Goal: Contribute content: Add original content to the website for others to see

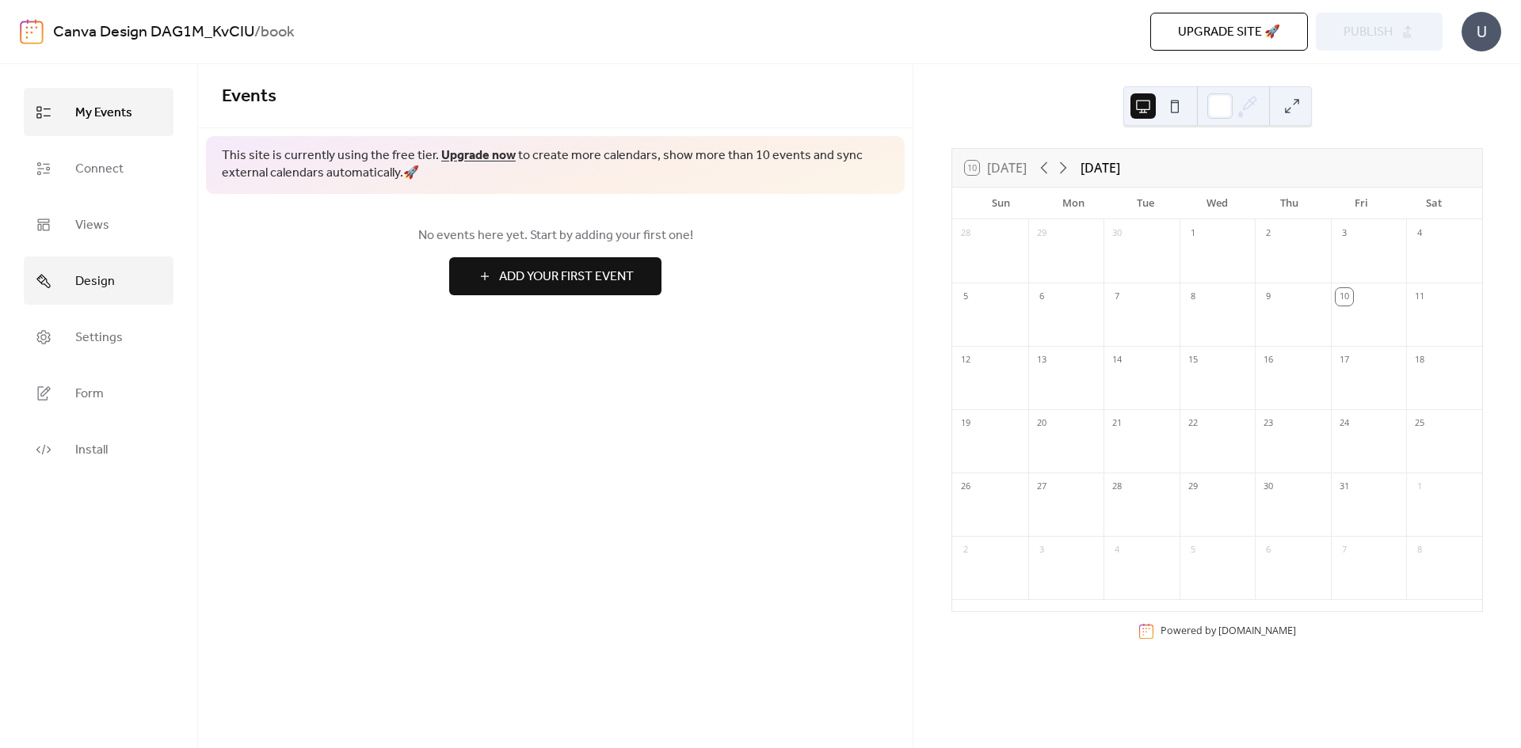
click at [59, 294] on link "Design" at bounding box center [99, 281] width 150 height 48
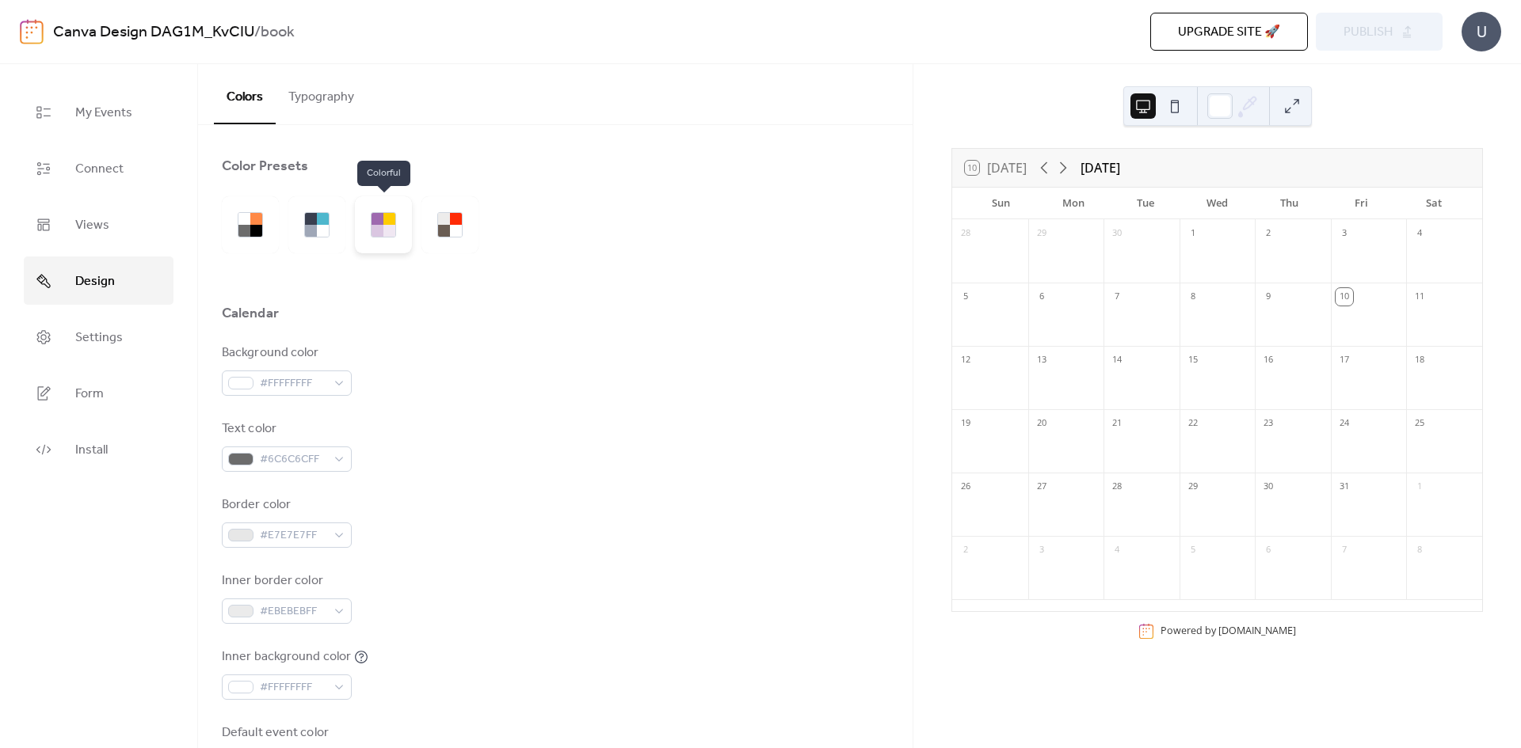
click at [385, 224] on div at bounding box center [389, 219] width 12 height 12
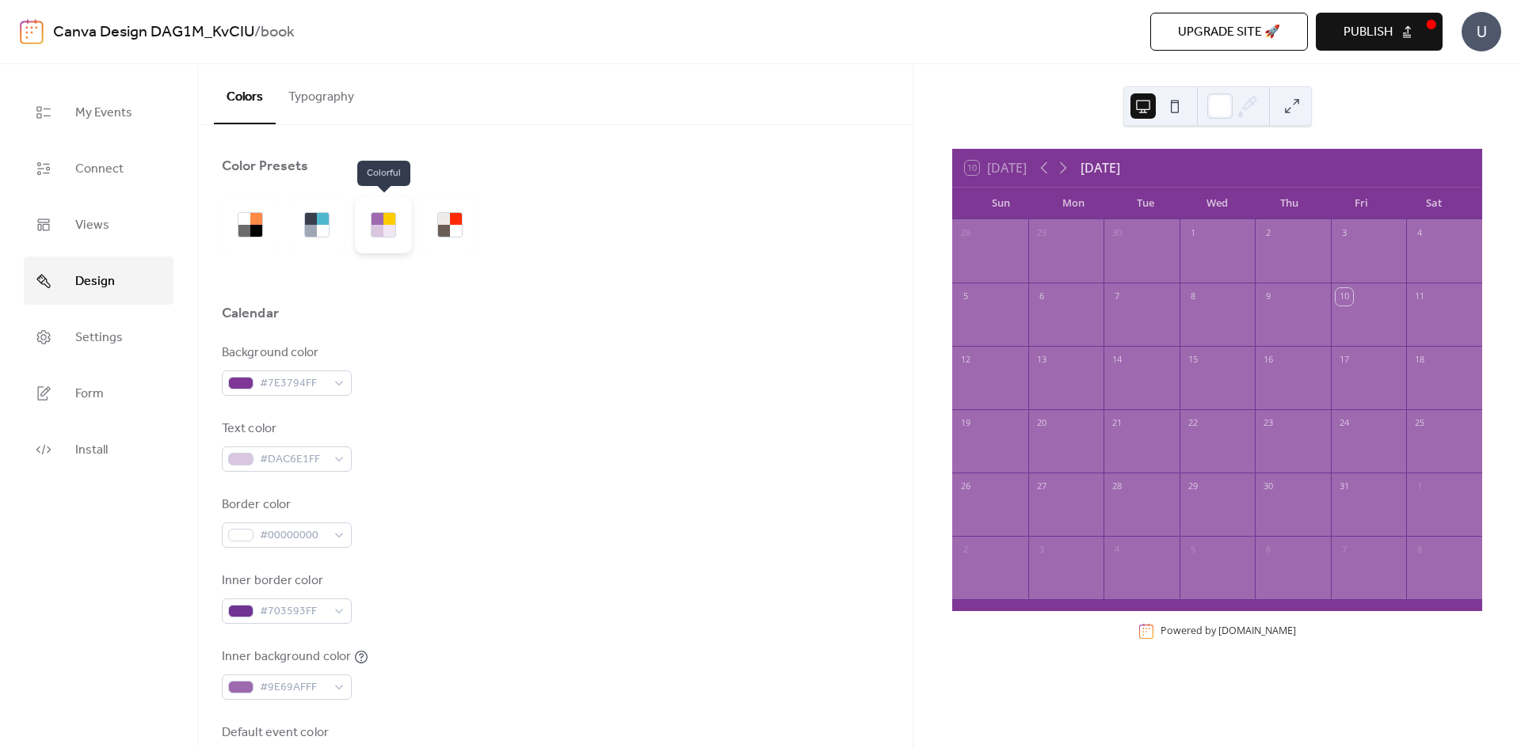
click at [384, 225] on div at bounding box center [389, 231] width 12 height 12
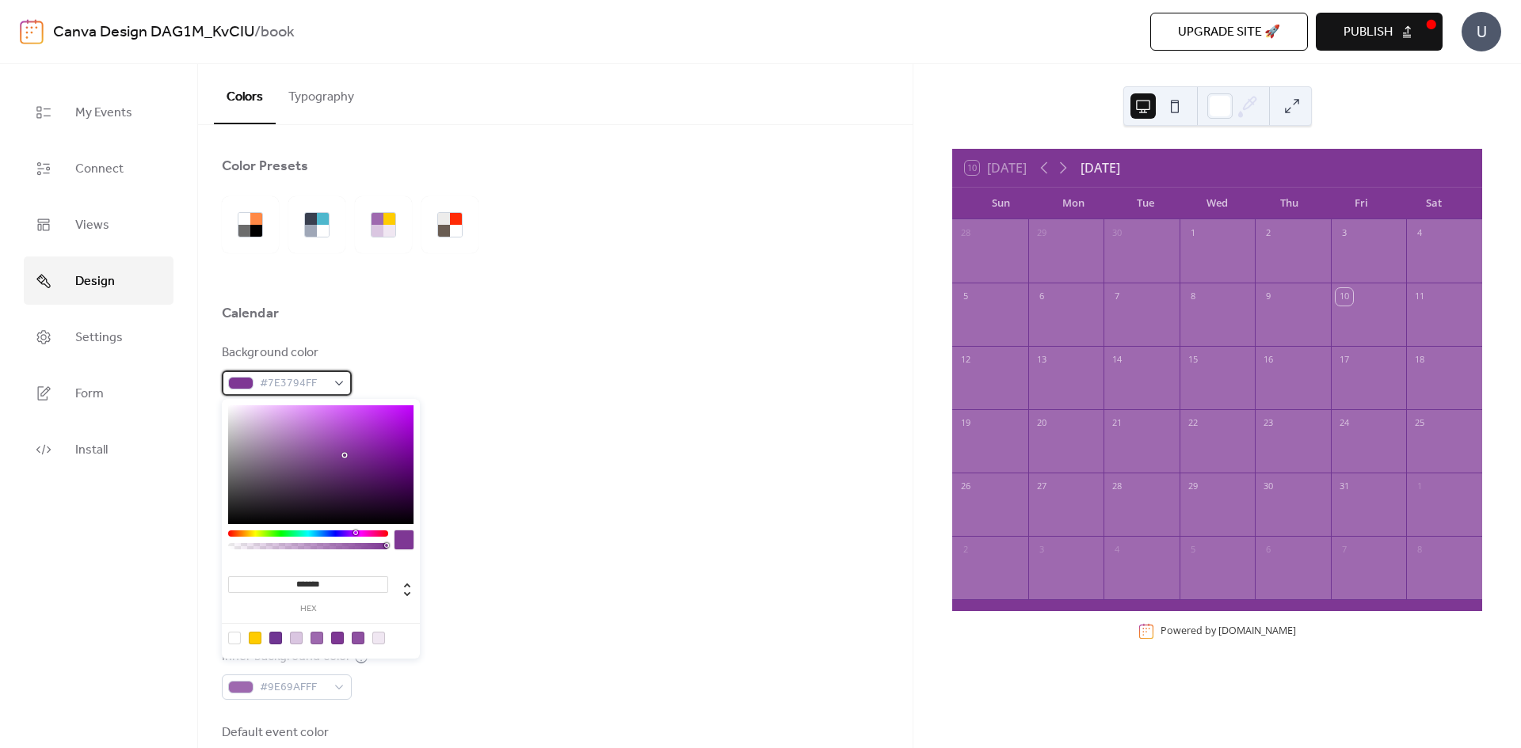
click at [329, 388] on div "#7E3794FF" at bounding box center [287, 383] width 130 height 25
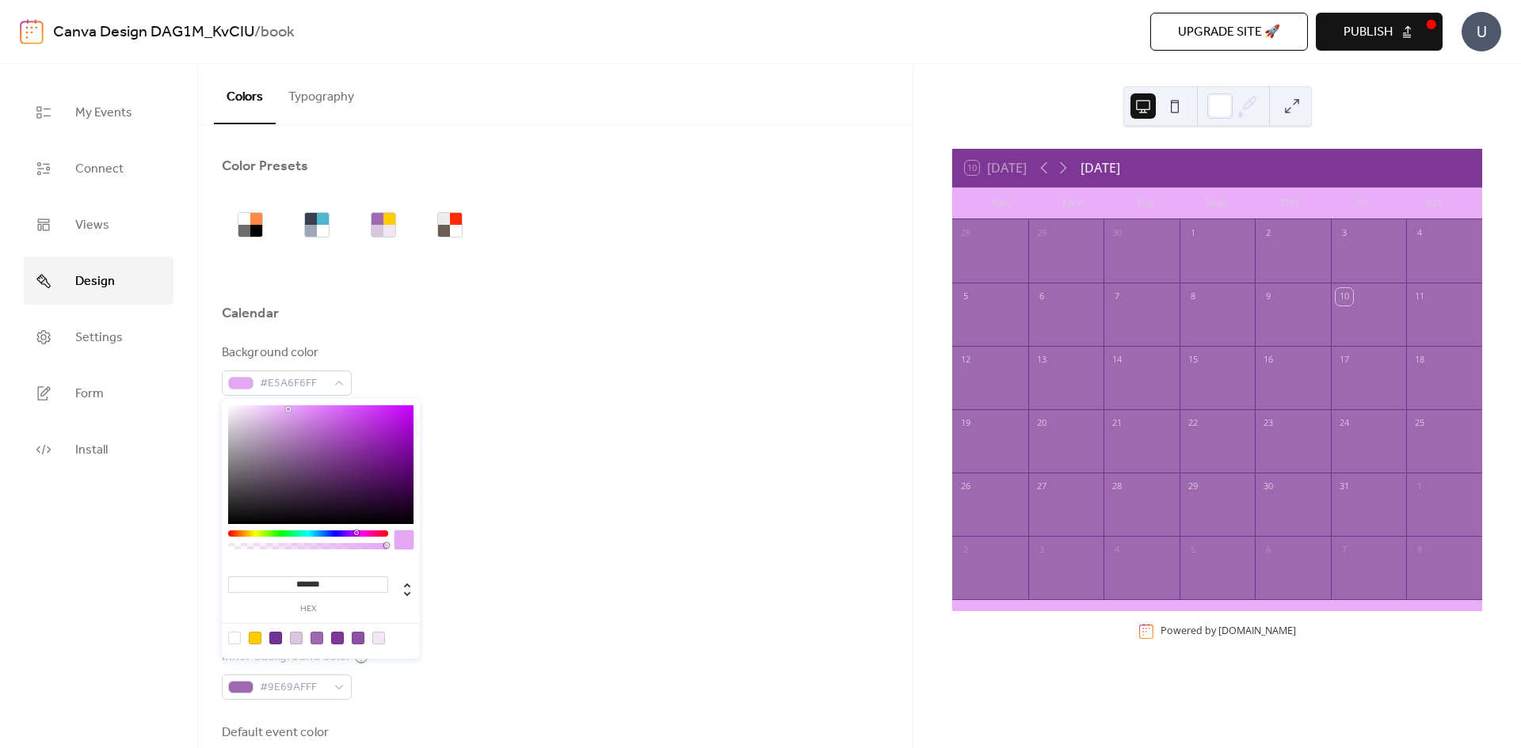
type input "*******"
drag, startPoint x: 345, startPoint y: 457, endPoint x: 291, endPoint y: 411, distance: 70.8
click at [291, 411] on div at bounding box center [292, 412] width 3 height 3
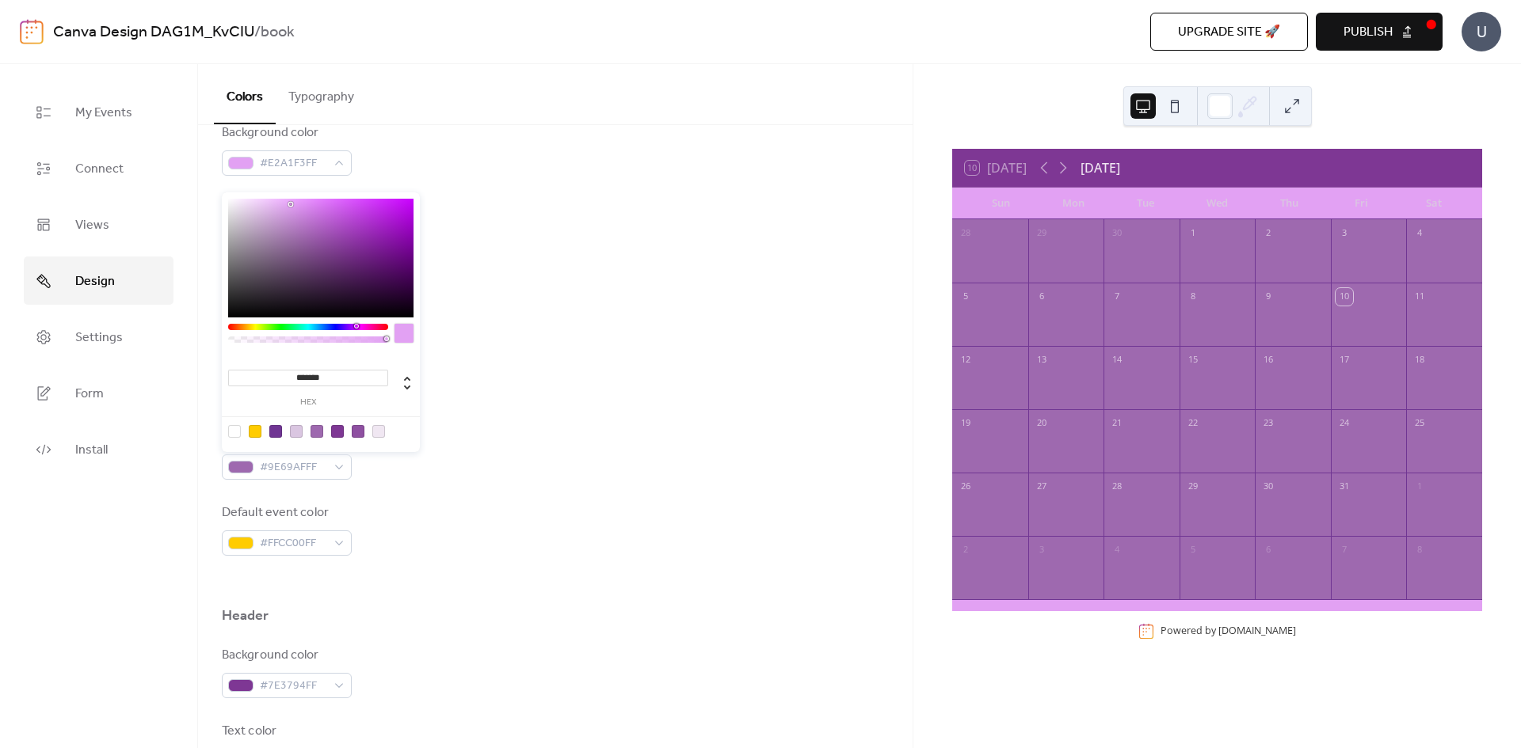
scroll to position [238, 0]
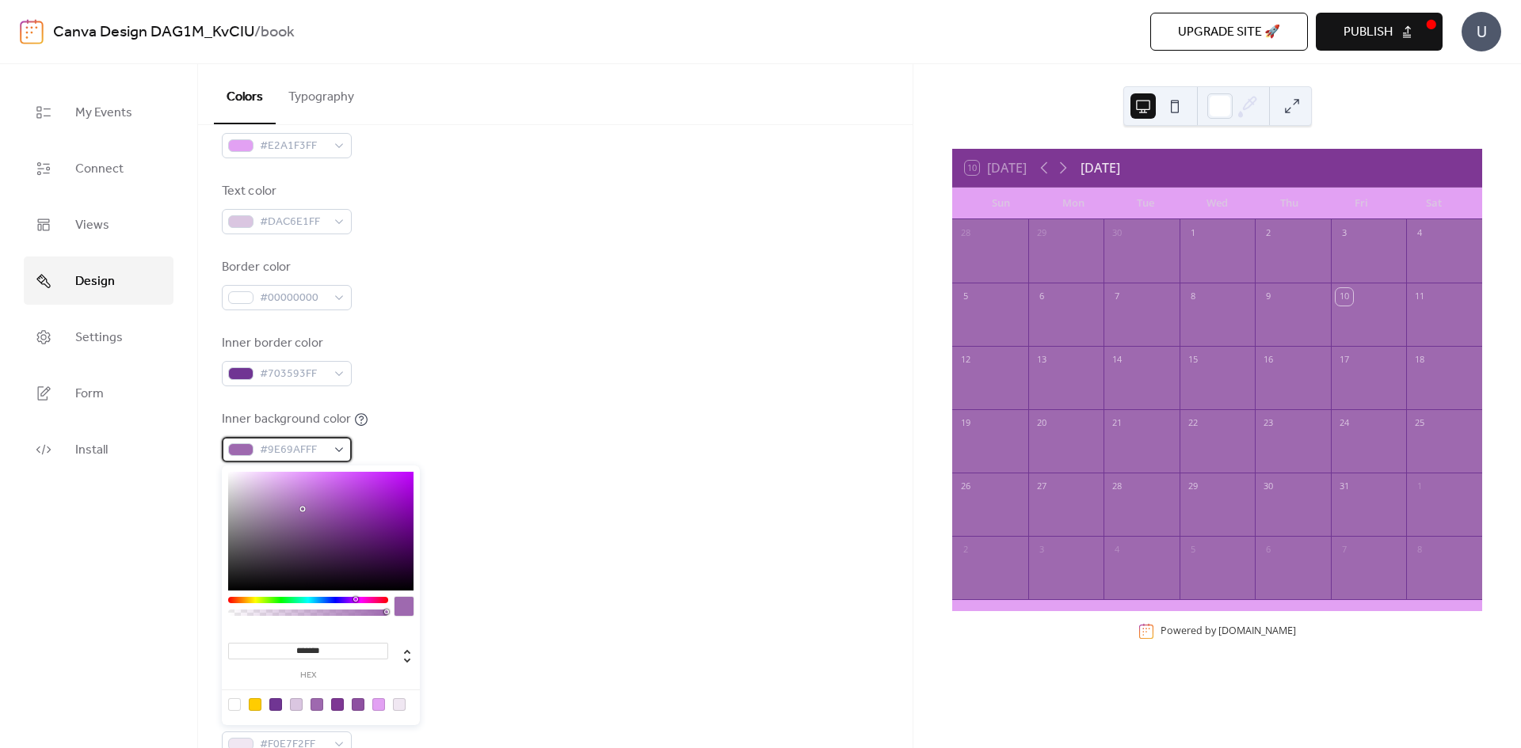
click at [276, 451] on span "#9E69AFFF" at bounding box center [293, 450] width 67 height 19
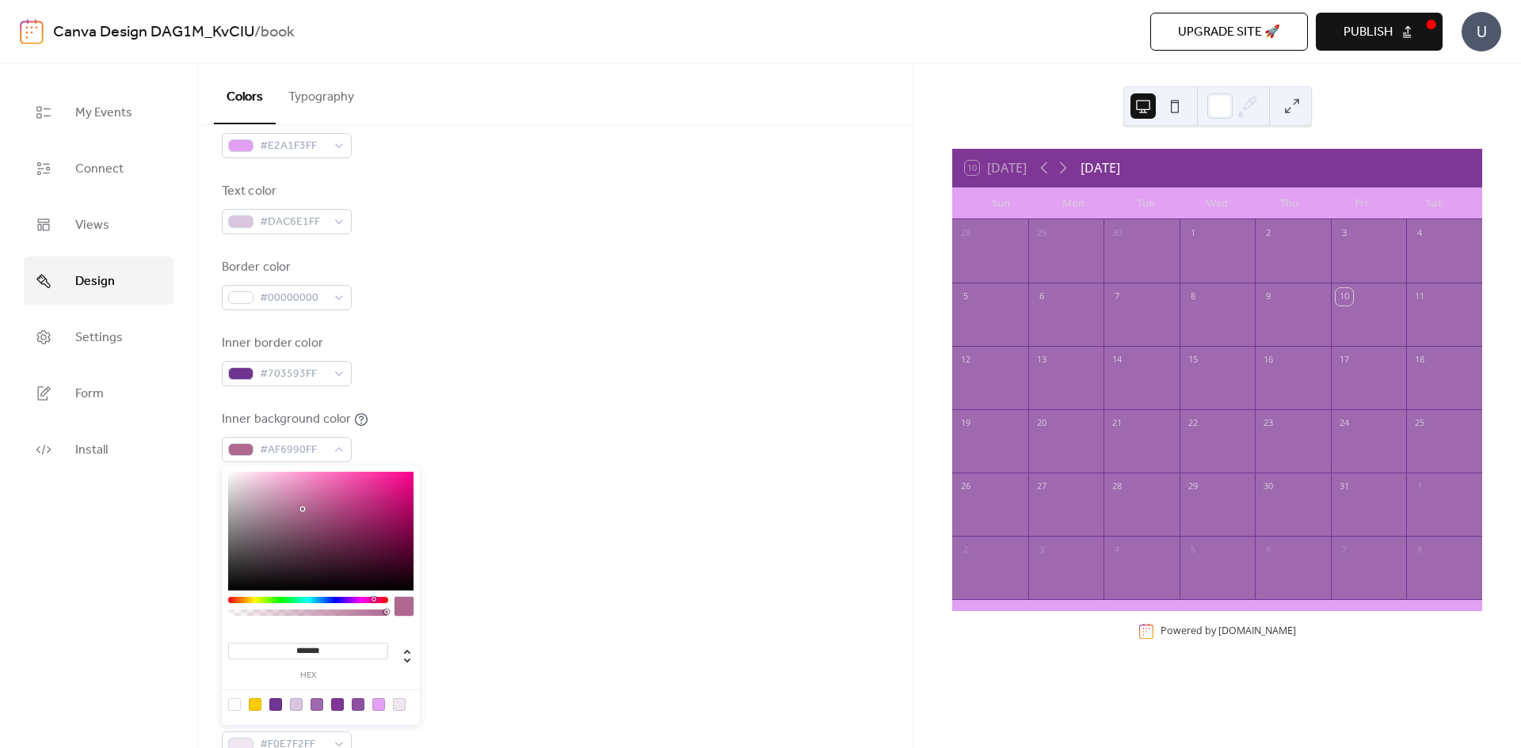
drag, startPoint x: 361, startPoint y: 597, endPoint x: 373, endPoint y: 597, distance: 11.9
click at [373, 597] on div at bounding box center [308, 600] width 160 height 6
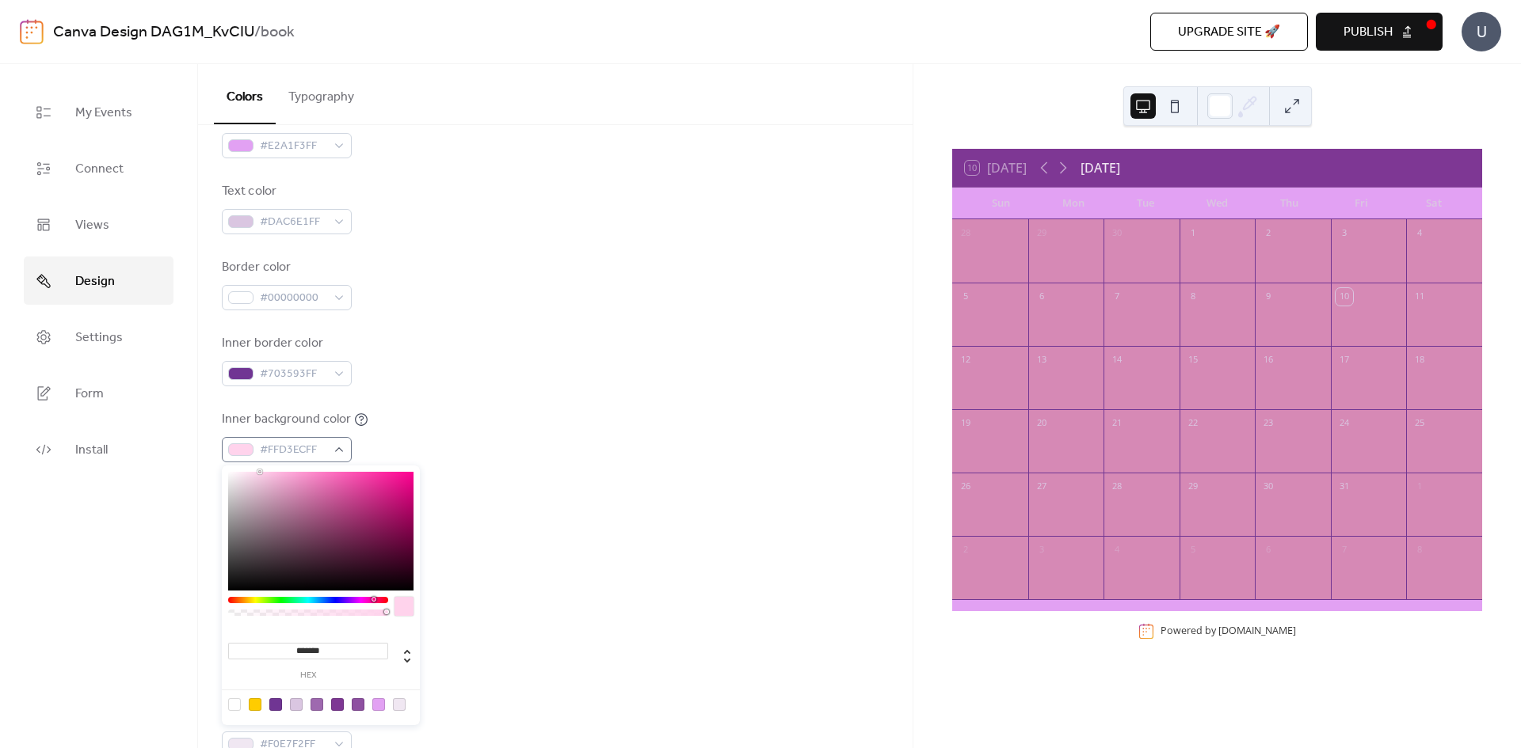
type input "*******"
drag, startPoint x: 294, startPoint y: 499, endPoint x: 251, endPoint y: 448, distance: 66.3
click at [251, 448] on body "Canva Design DAG1M_KvCIU / book Upgrade site 🚀 Preview Publish U My Events Conn…" at bounding box center [760, 374] width 1521 height 748
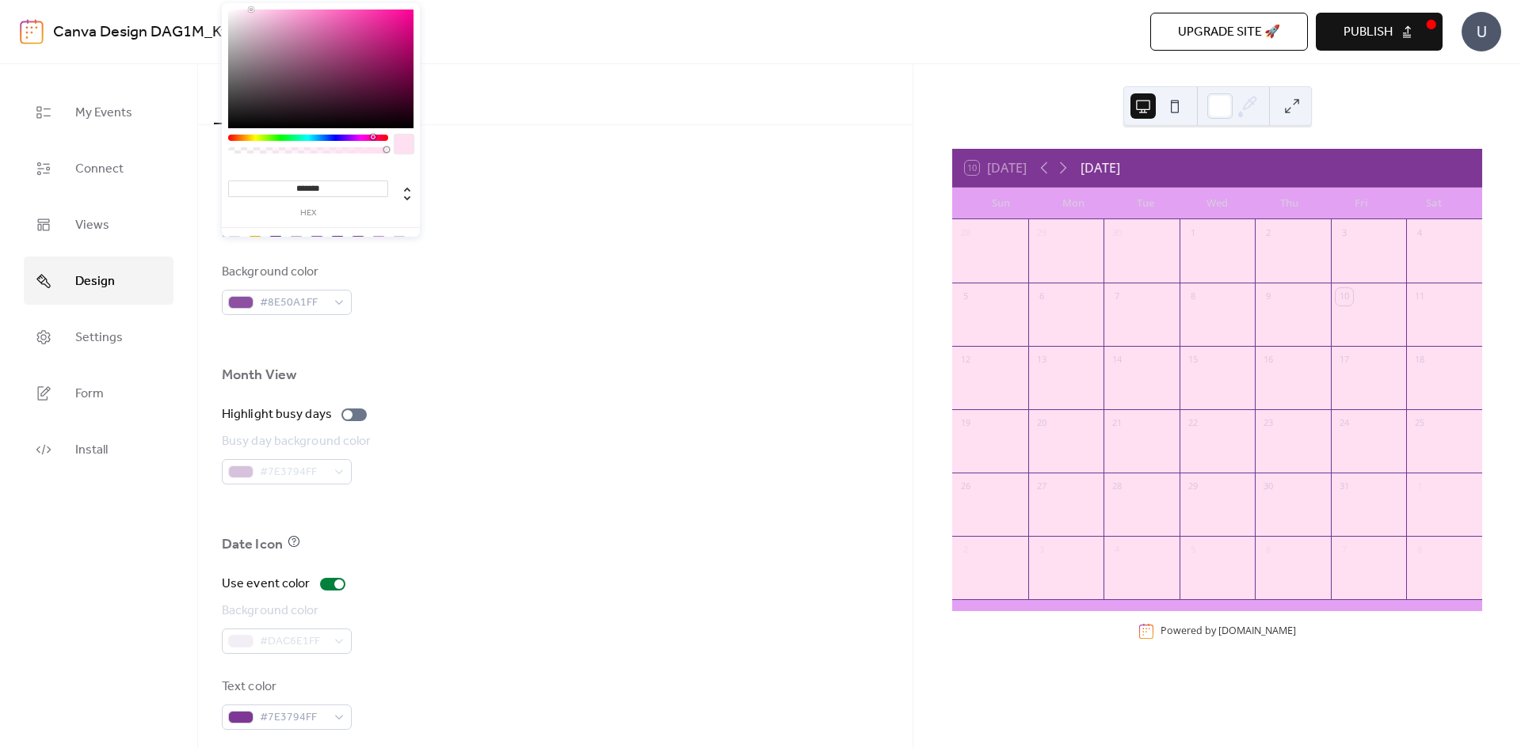
scroll to position [912, 0]
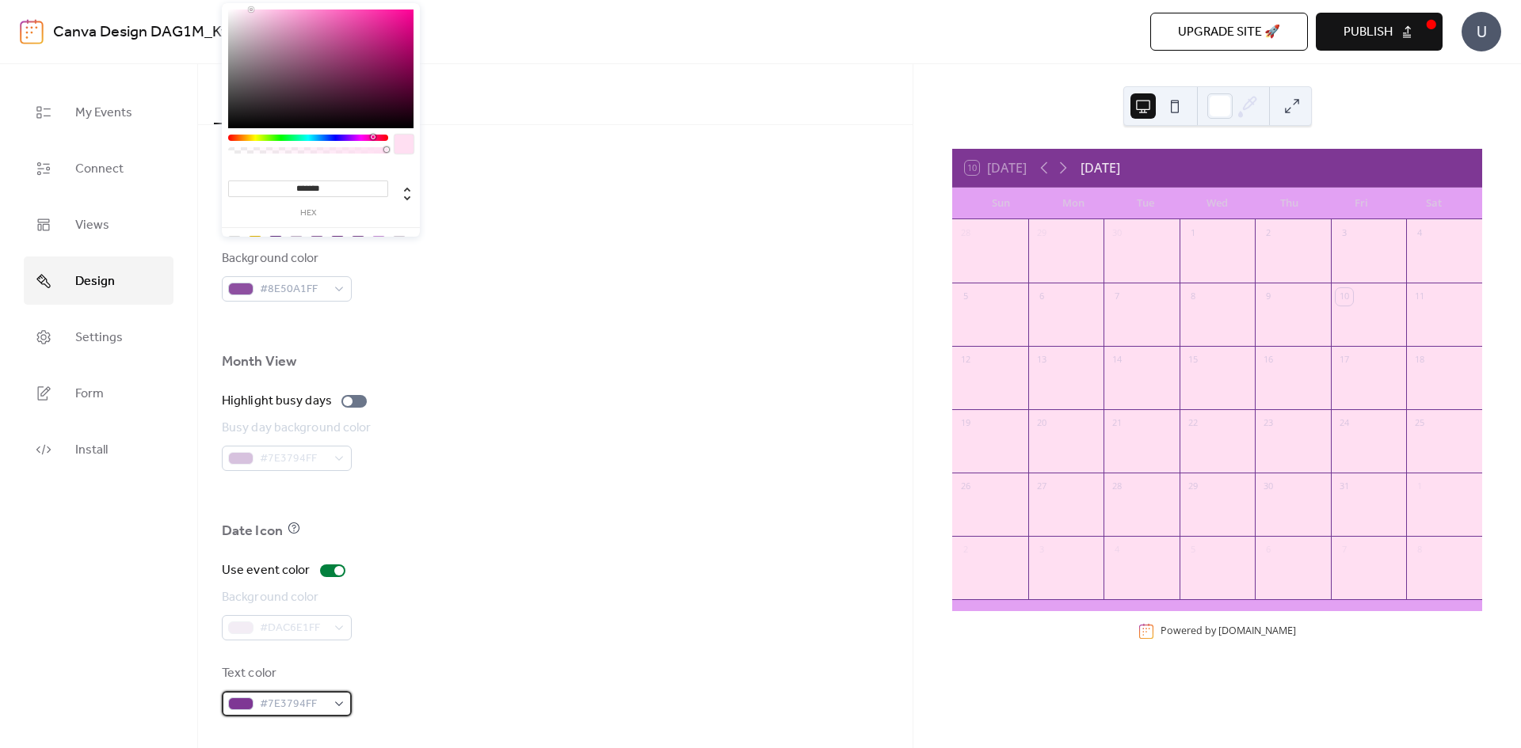
click at [296, 707] on span "#7E3794FF" at bounding box center [293, 704] width 67 height 19
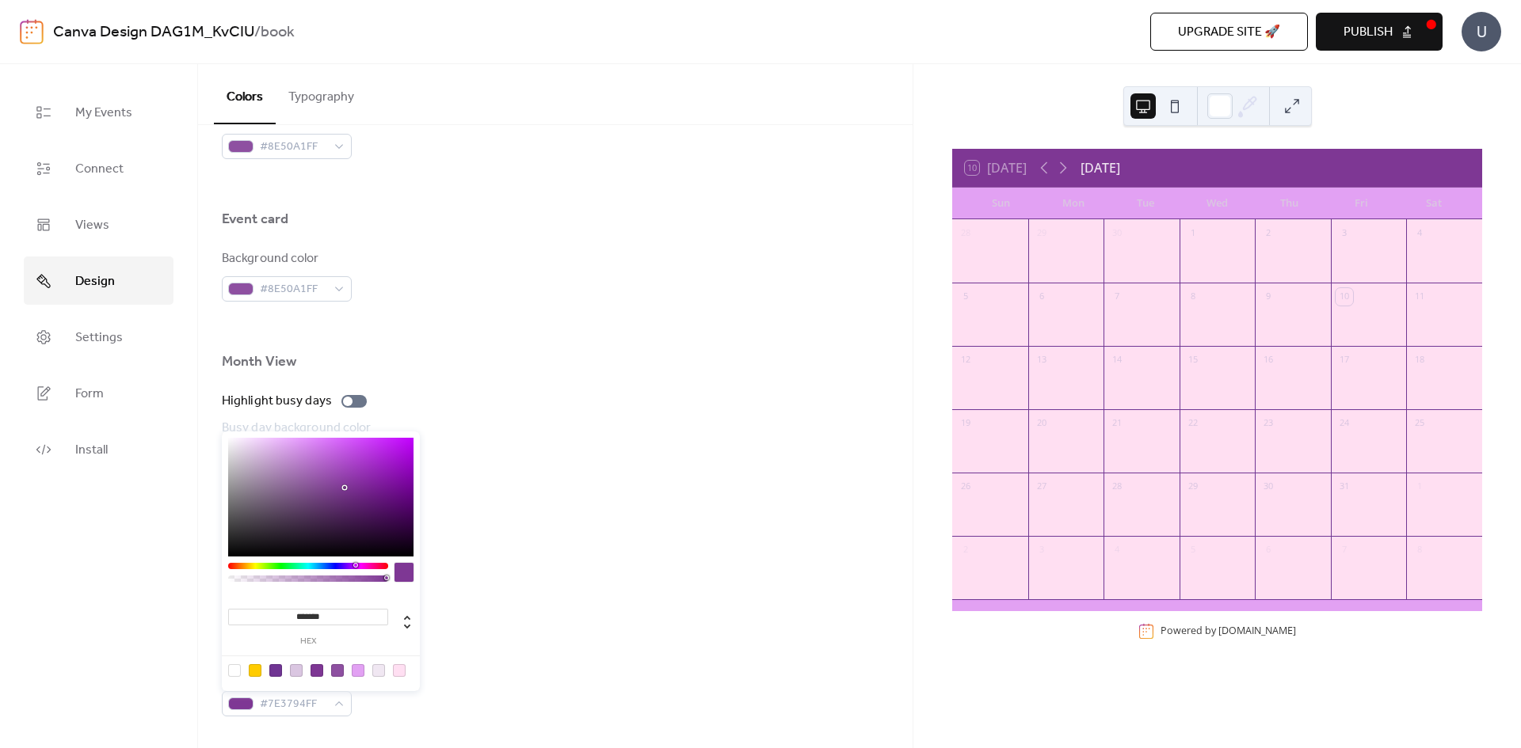
drag, startPoint x: 352, startPoint y: 570, endPoint x: 329, endPoint y: 575, distance: 24.2
click at [329, 575] on div at bounding box center [308, 577] width 160 height 28
drag, startPoint x: 357, startPoint y: 561, endPoint x: 345, endPoint y: 566, distance: 13.8
click at [345, 566] on div "******* hex" at bounding box center [321, 562] width 198 height 260
drag, startPoint x: 349, startPoint y: 486, endPoint x: 219, endPoint y: 421, distance: 144.2
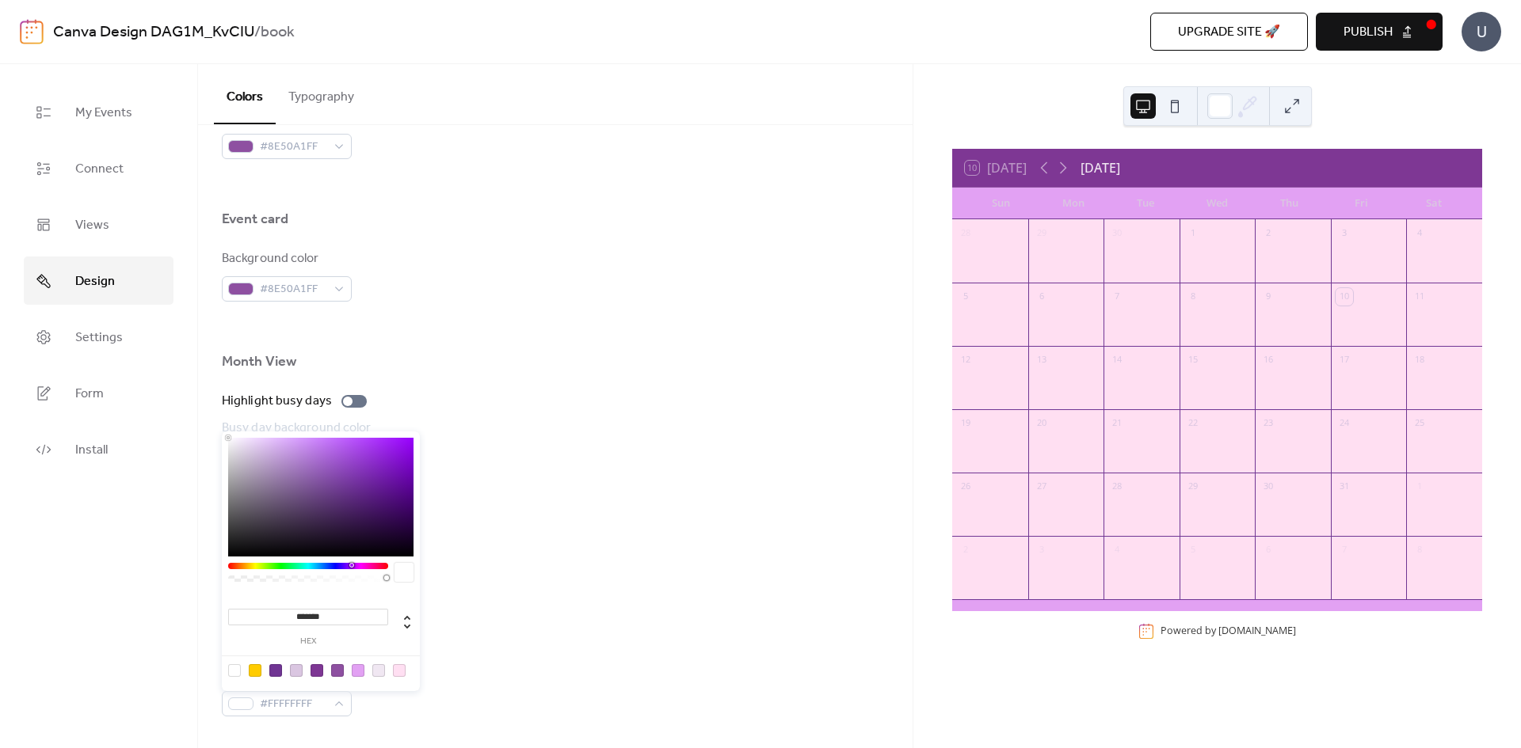
click at [219, 421] on body "Canva Design DAG1M_KvCIU / book Upgrade site 🚀 Preview Publish U My Events Conn…" at bounding box center [760, 374] width 1521 height 748
drag, startPoint x: 242, startPoint y: 464, endPoint x: 245, endPoint y: 539, distance: 75.3
click at [247, 542] on div "******* hex" at bounding box center [321, 562] width 198 height 260
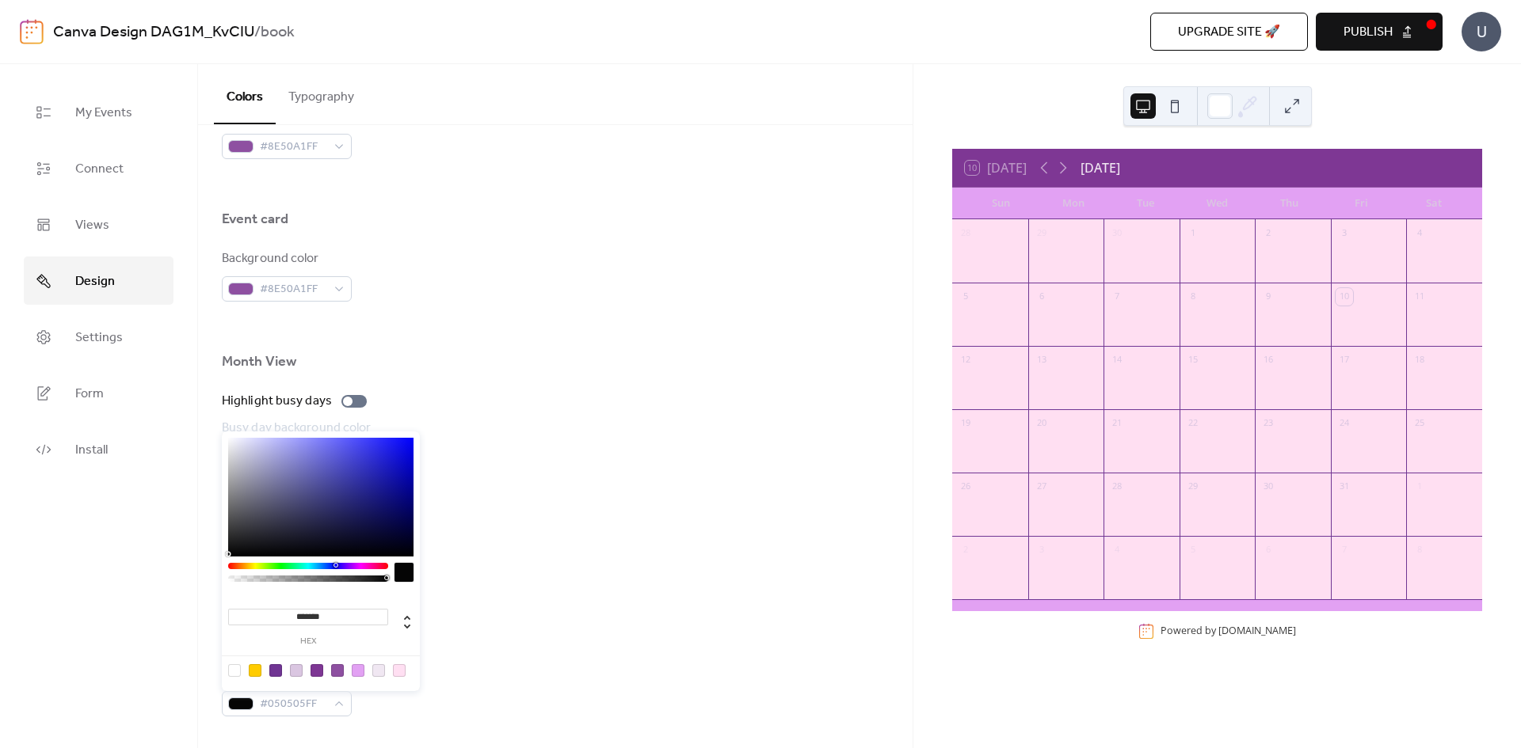
type input "*******"
drag, startPoint x: 228, startPoint y: 436, endPoint x: 218, endPoint y: 558, distance: 121.6
click at [218, 558] on body "Canva Design DAG1M_KvCIU / book Upgrade site 🚀 Preview Publish U My Events Conn…" at bounding box center [760, 374] width 1521 height 748
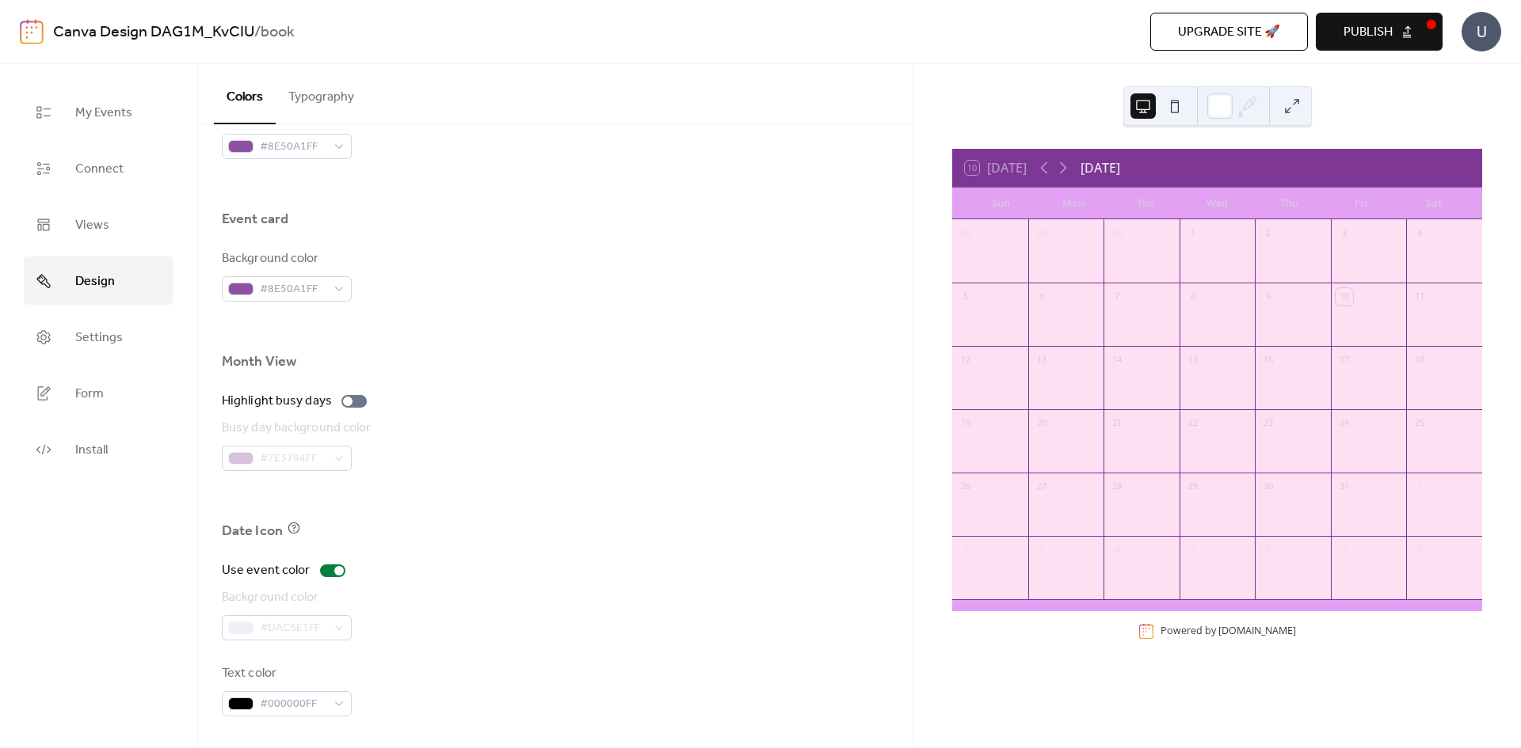
click at [549, 455] on div "Busy day background color #7E3794FF" at bounding box center [555, 445] width 667 height 52
click at [327, 571] on div at bounding box center [332, 571] width 25 height 13
click at [318, 629] on span "#DAC6E1FF" at bounding box center [293, 628] width 67 height 19
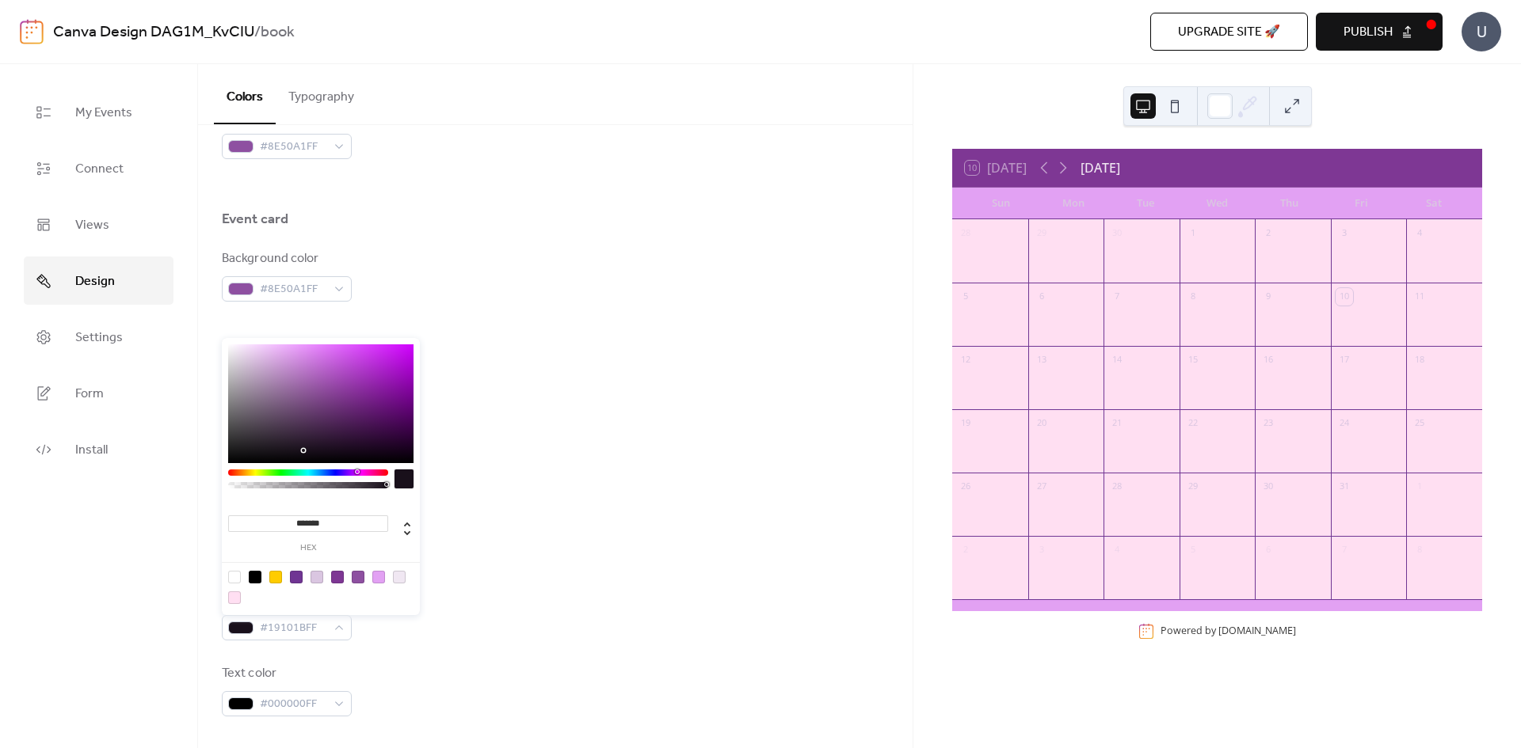
type input "*******"
drag, startPoint x: 297, startPoint y: 455, endPoint x: 234, endPoint y: 468, distance: 64.0
click at [234, 468] on div "******* hex" at bounding box center [321, 478] width 198 height 280
click at [539, 468] on div "Busy day background color #7E3794FF" at bounding box center [555, 445] width 667 height 52
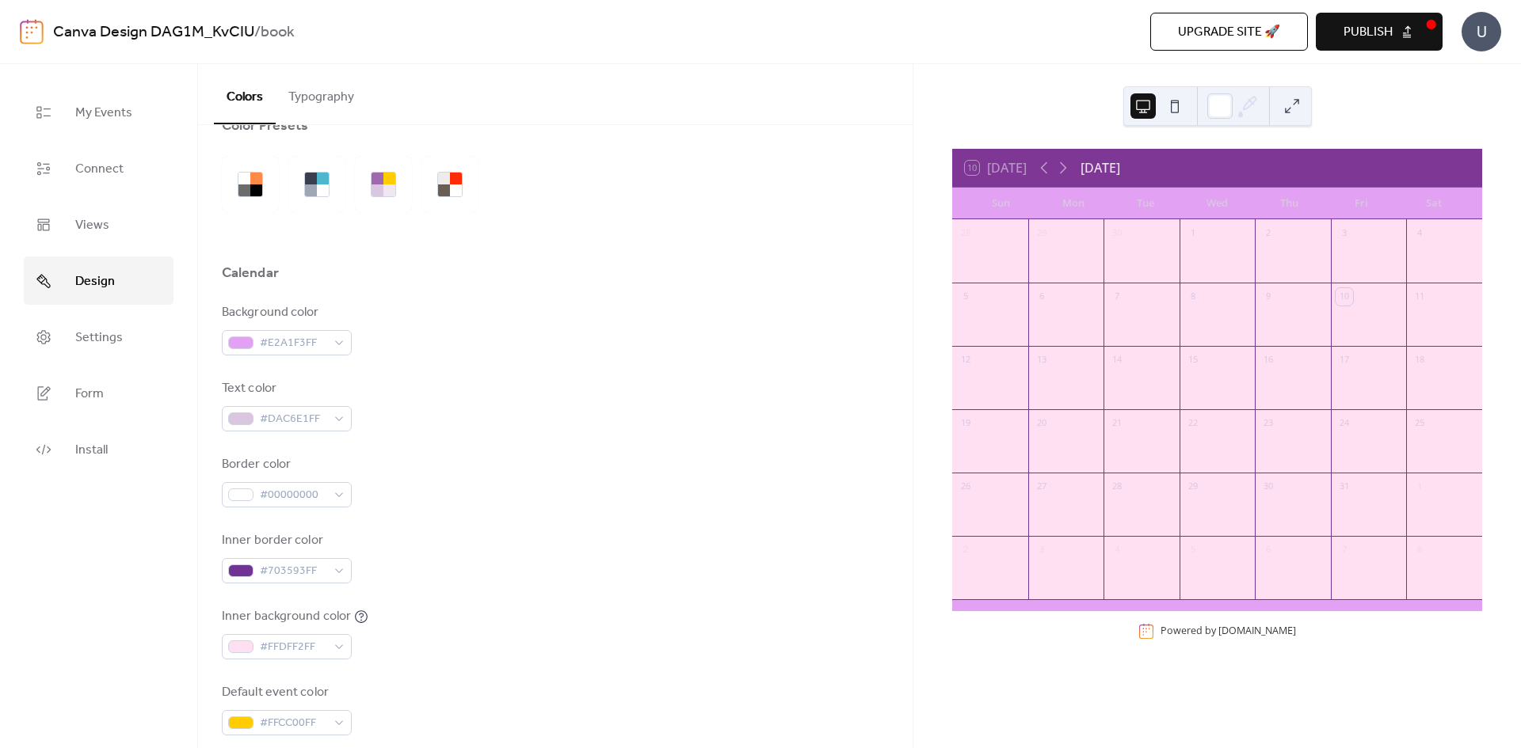
scroll to position [0, 0]
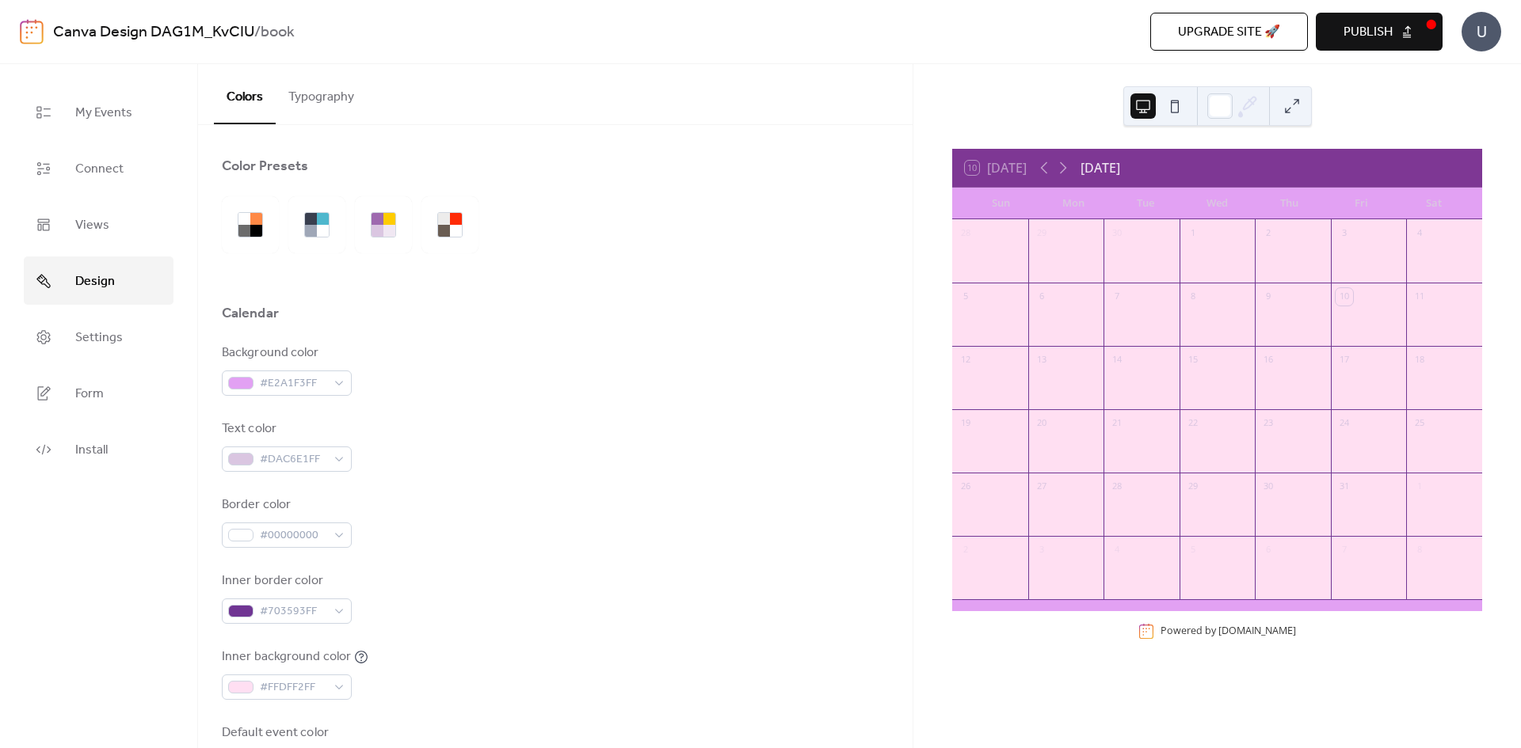
click at [1373, 26] on span "Publish" at bounding box center [1367, 32] width 49 height 19
click at [29, 104] on link "My Events" at bounding box center [99, 112] width 150 height 48
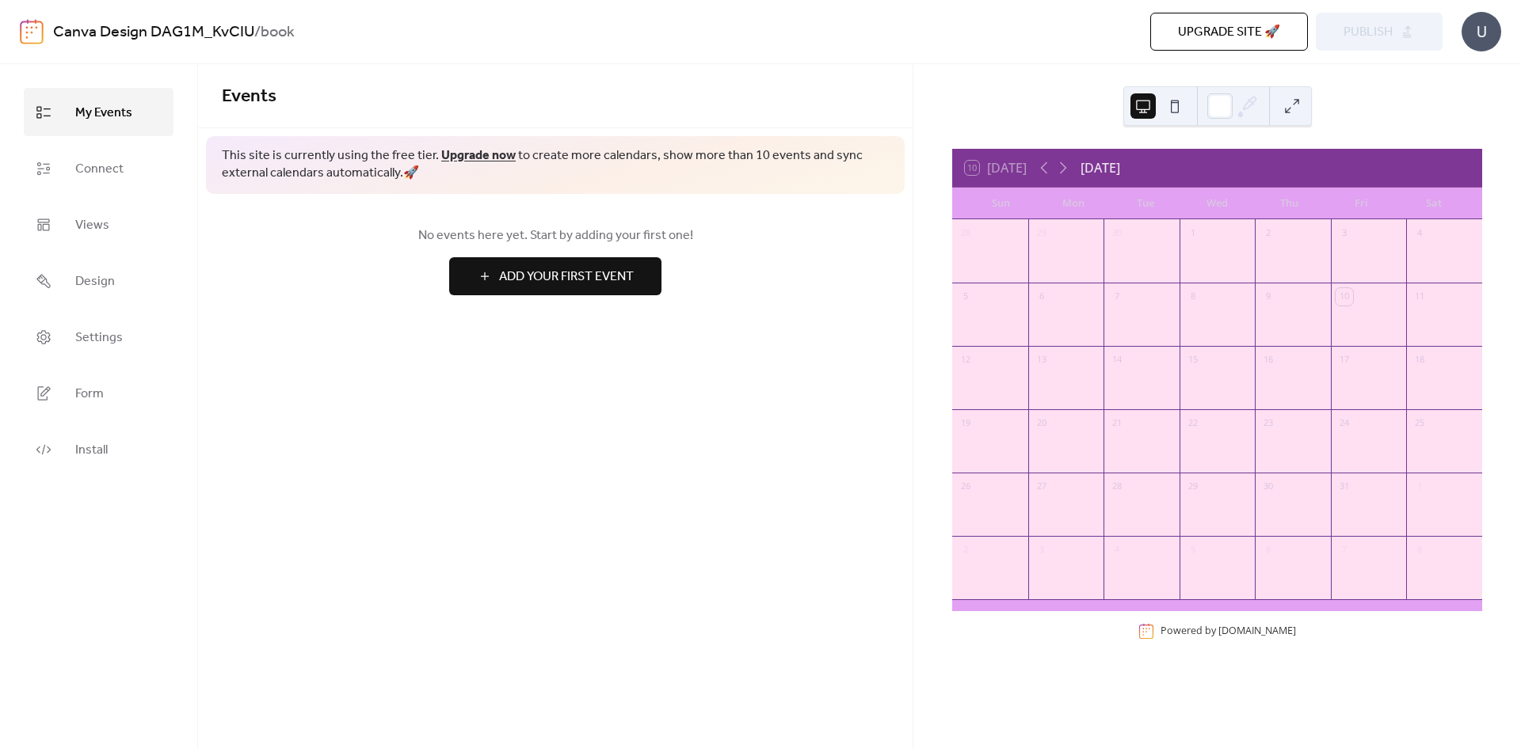
click at [974, 230] on div "28" at bounding box center [965, 233] width 17 height 17
click at [1065, 255] on div at bounding box center [1066, 261] width 76 height 32
click at [541, 285] on span "Add Your First Event" at bounding box center [566, 277] width 135 height 19
